Goal: Information Seeking & Learning: Understand process/instructions

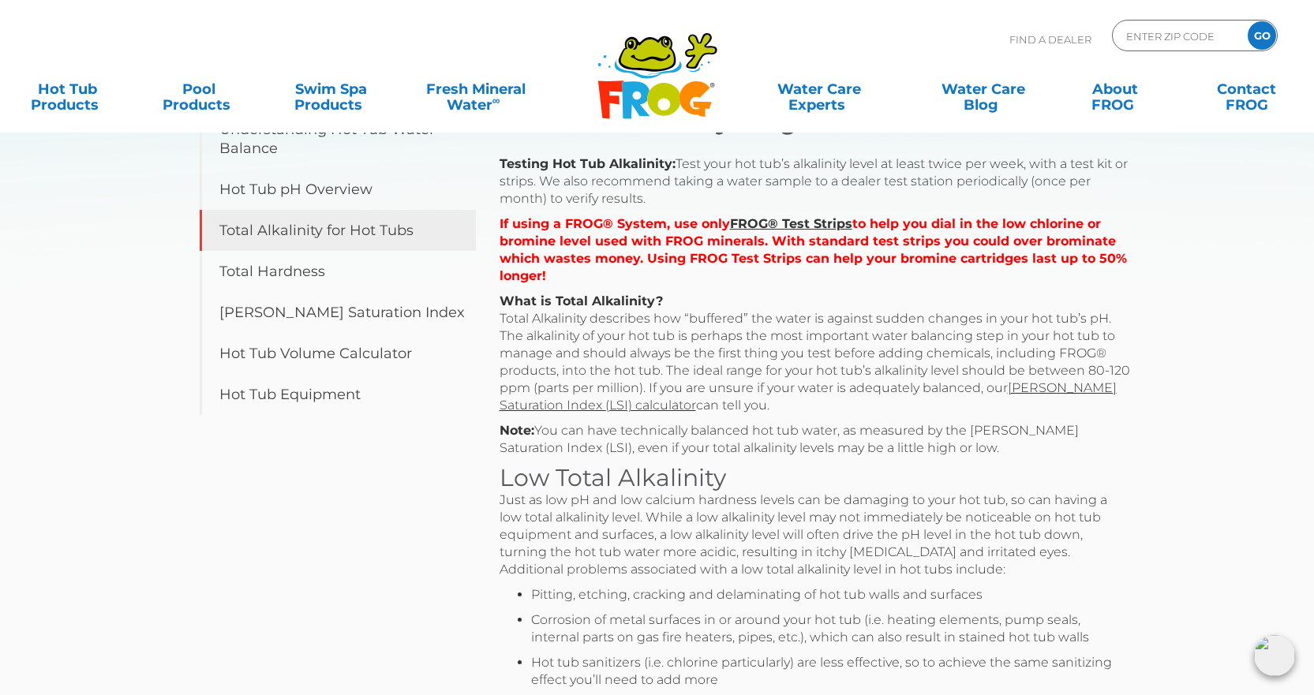
scroll to position [316, 0]
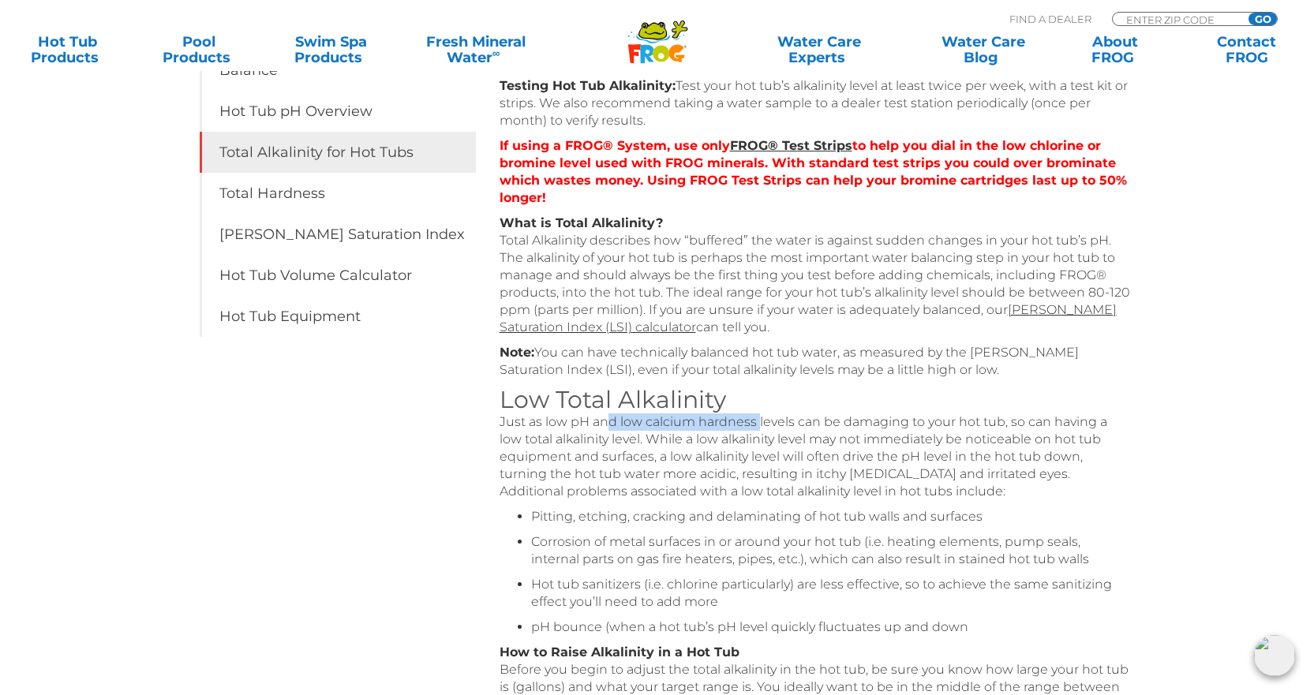
drag, startPoint x: 609, startPoint y: 423, endPoint x: 759, endPoint y: 423, distance: 149.9
click at [759, 423] on p "Just as low pH and low calcium hardness levels can be damaging to your hot tub,…" at bounding box center [815, 456] width 631 height 87
drag, startPoint x: 569, startPoint y: 441, endPoint x: 743, endPoint y: 443, distance: 174.4
click at [743, 443] on p "Just as low pH and low calcium hardness levels can be damaging to your hot tub,…" at bounding box center [815, 456] width 631 height 87
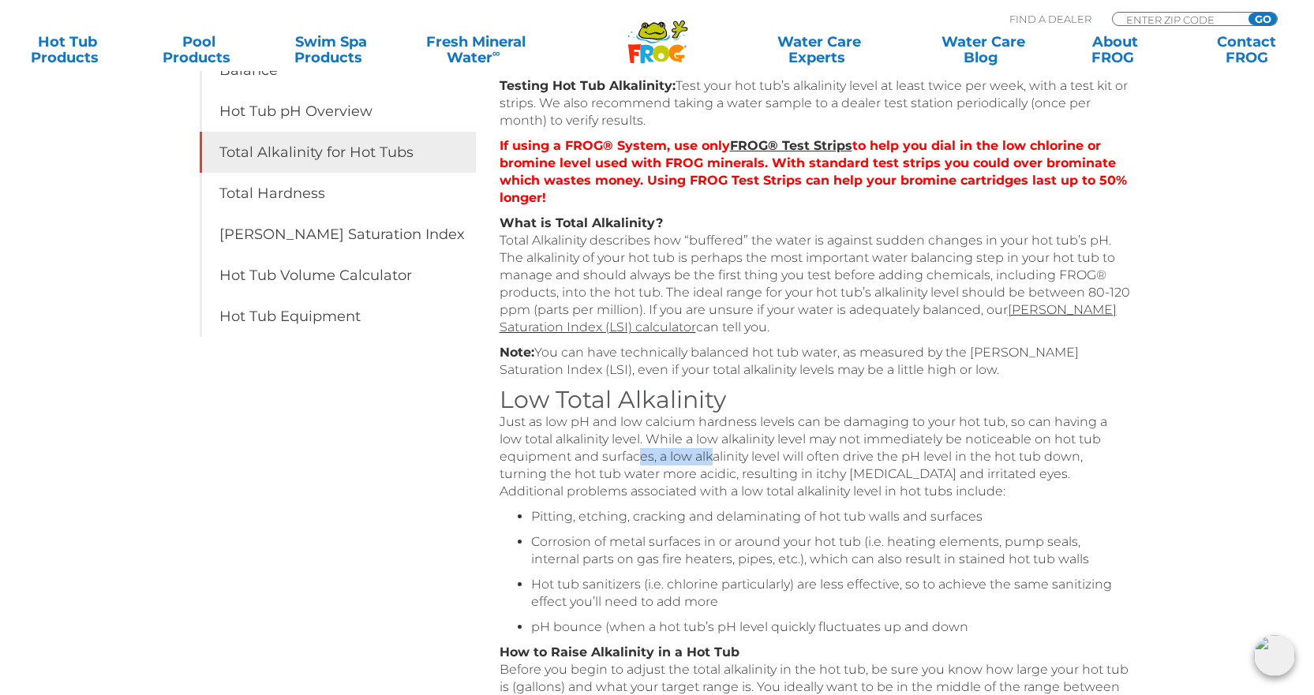
drag, startPoint x: 684, startPoint y: 462, endPoint x: 642, endPoint y: 462, distance: 42.6
click at [642, 462] on p "Just as low pH and low calcium hardness levels can be damaging to your hot tub,…" at bounding box center [815, 456] width 631 height 87
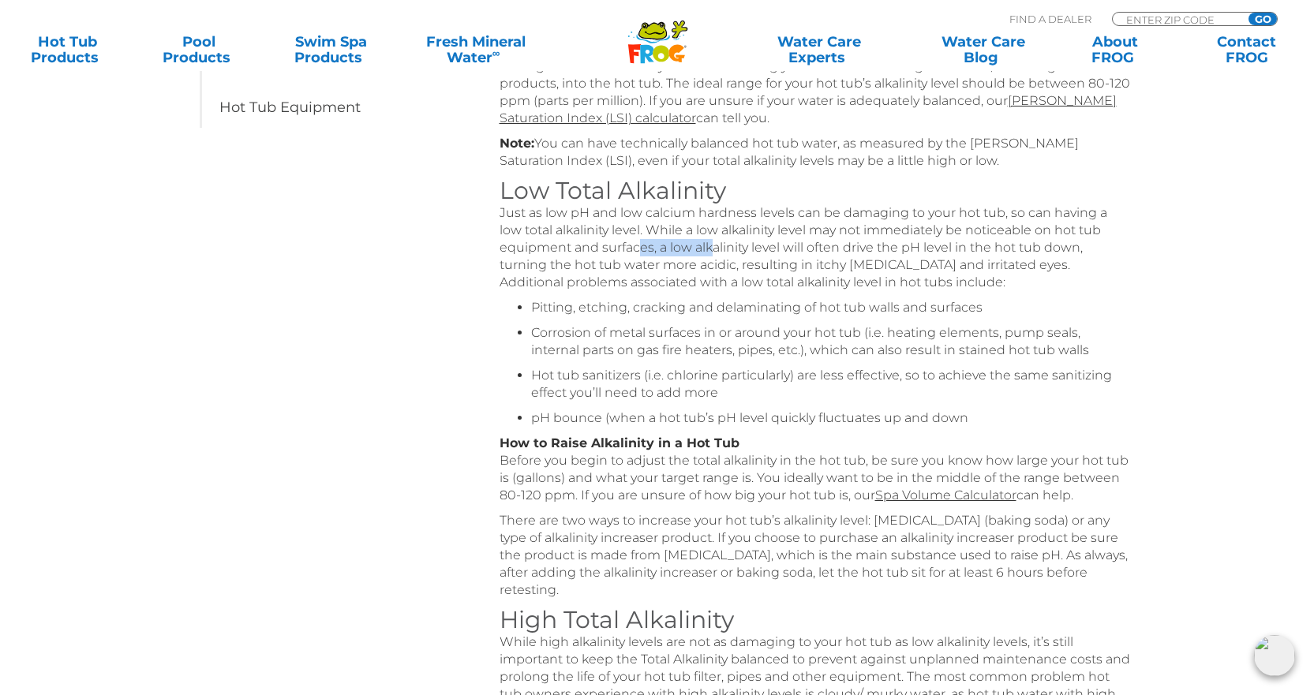
scroll to position [552, 0]
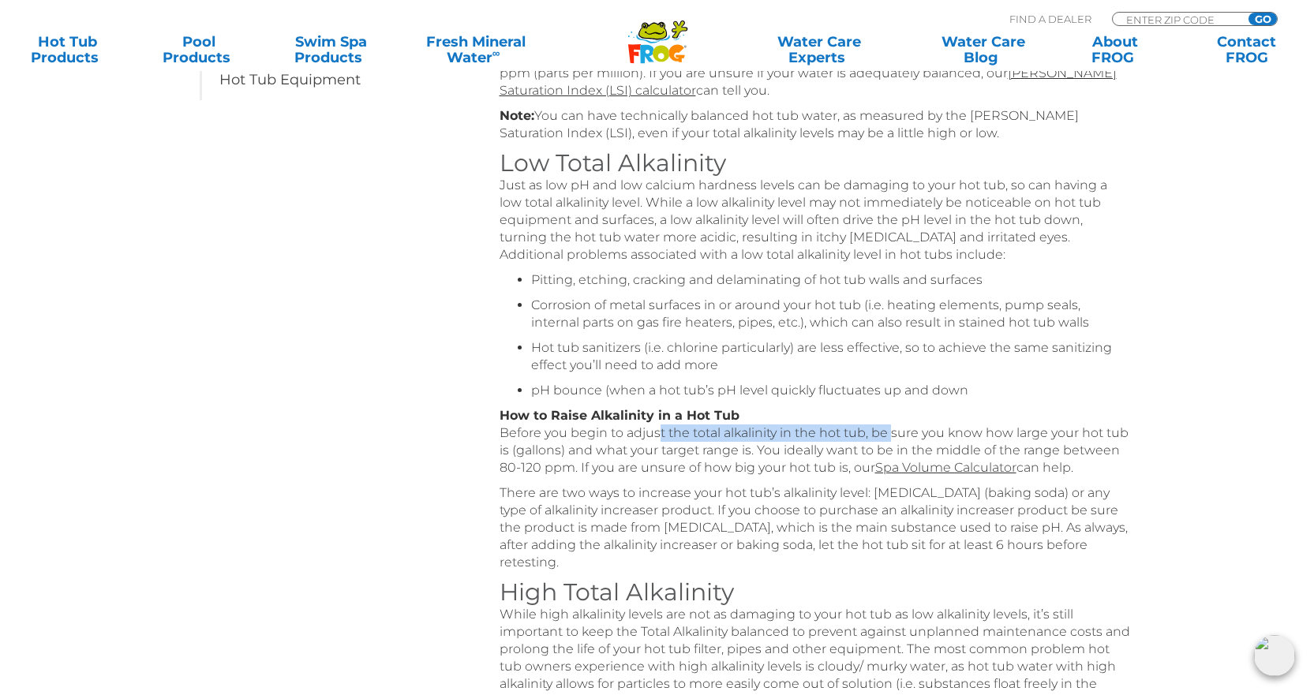
drag, startPoint x: 650, startPoint y: 429, endPoint x: 889, endPoint y: 432, distance: 238.3
click at [889, 432] on p "How to Raise Alkalinity in a Hot Tub Before you begin to adjust the total alkal…" at bounding box center [815, 441] width 631 height 69
drag, startPoint x: 649, startPoint y: 490, endPoint x: 792, endPoint y: 493, distance: 143.7
click at [792, 493] on p "There are two ways to increase your hot tub’s alkalinity level: [MEDICAL_DATA] …" at bounding box center [815, 528] width 631 height 87
drag, startPoint x: 796, startPoint y: 509, endPoint x: 760, endPoint y: 509, distance: 36.3
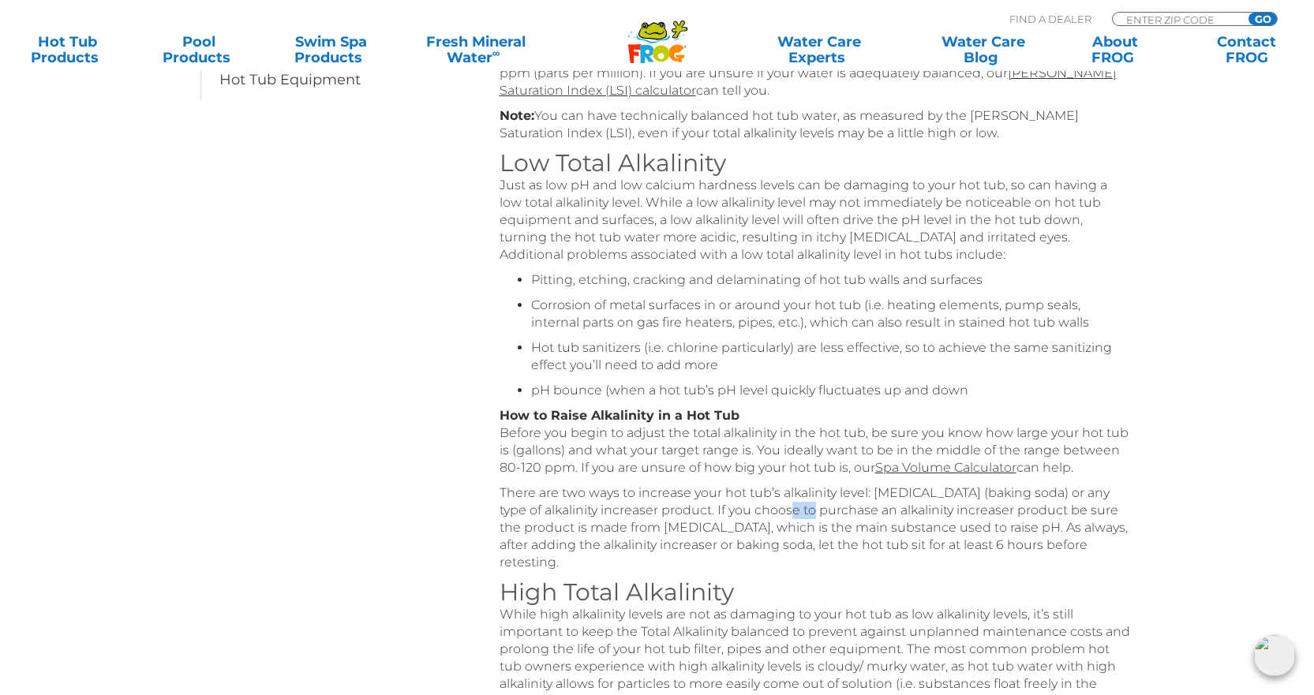
click at [760, 509] on p "There are two ways to increase your hot tub’s alkalinity level: [MEDICAL_DATA] …" at bounding box center [815, 528] width 631 height 87
drag, startPoint x: 645, startPoint y: 522, endPoint x: 736, endPoint y: 530, distance: 91.9
click at [736, 530] on p "There are two ways to increase your hot tub’s alkalinity level: [MEDICAL_DATA] …" at bounding box center [815, 528] width 631 height 87
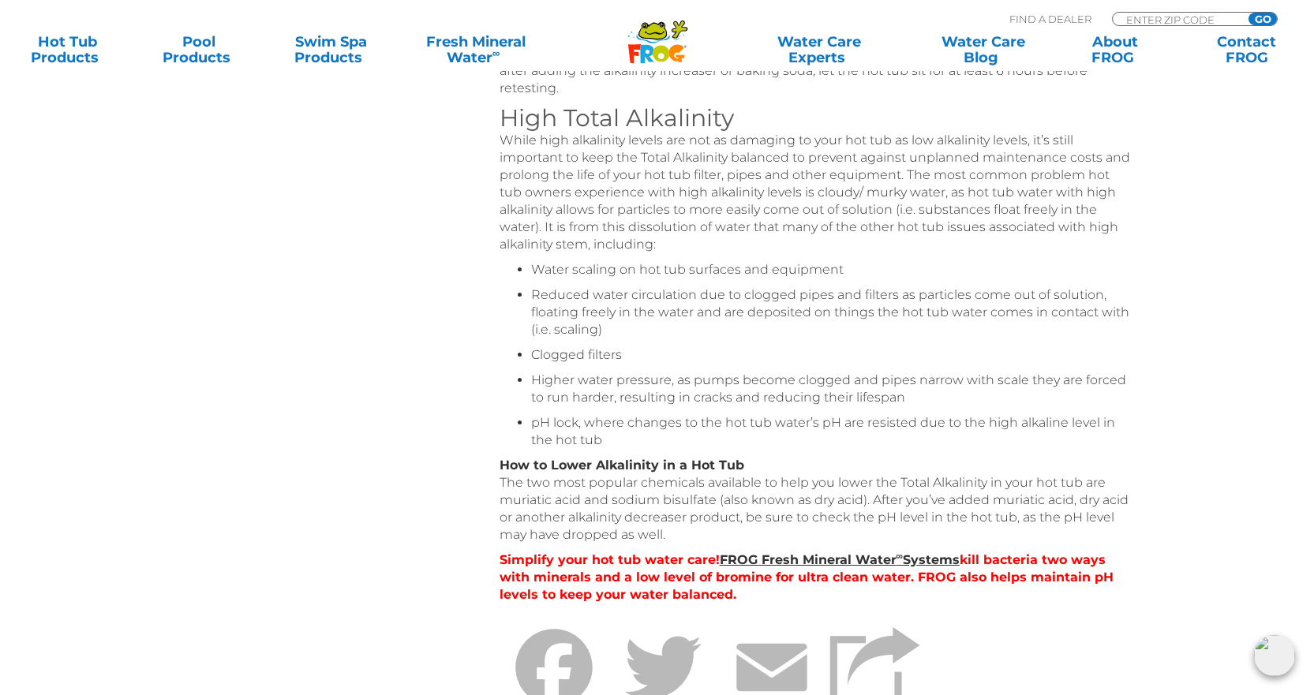
scroll to position [868, 0]
